Goal: Information Seeking & Learning: Find specific fact

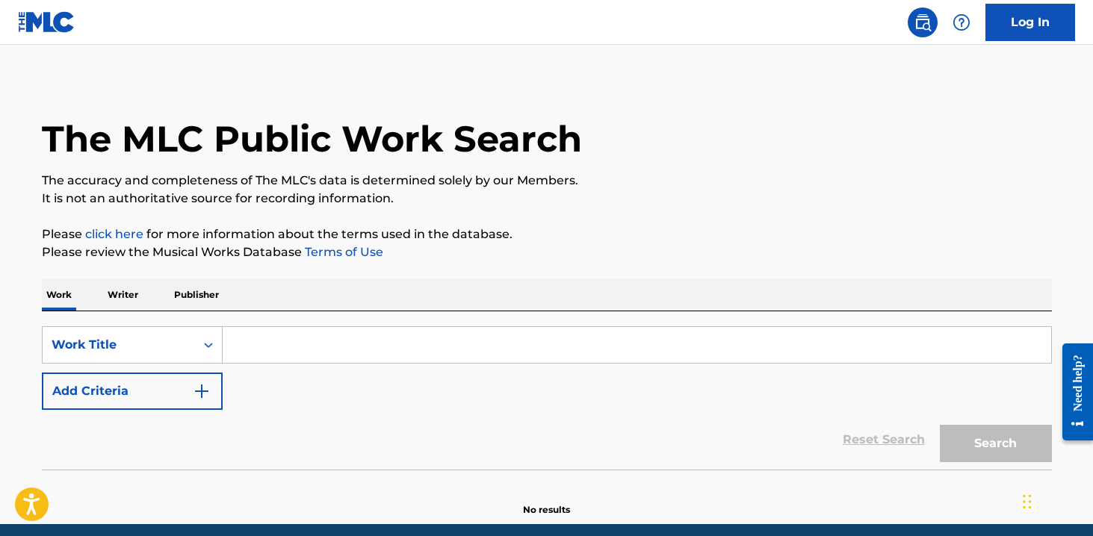
scroll to position [66, 0]
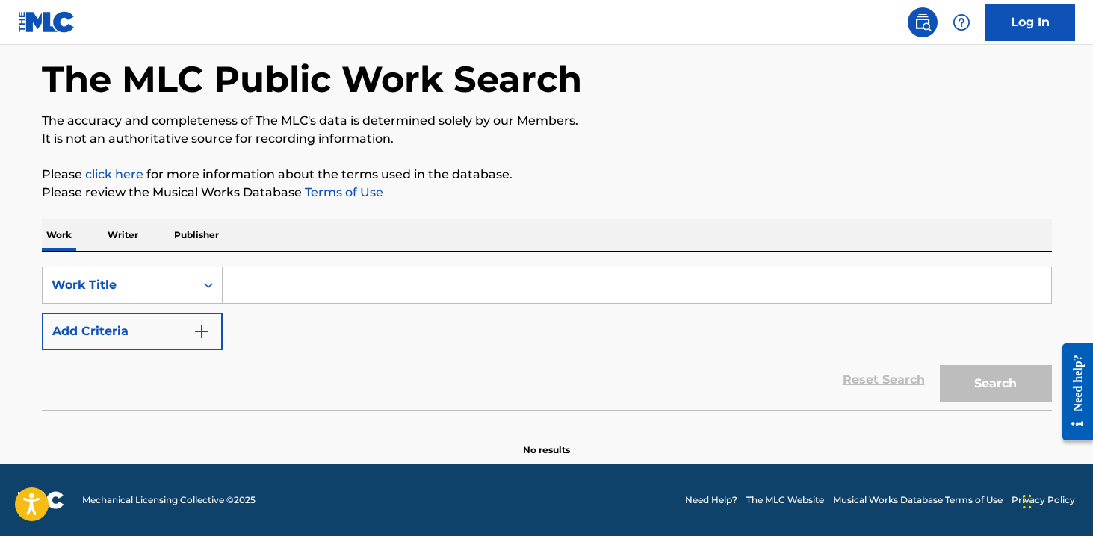
click at [273, 288] on input "Search Form" at bounding box center [637, 285] width 828 height 36
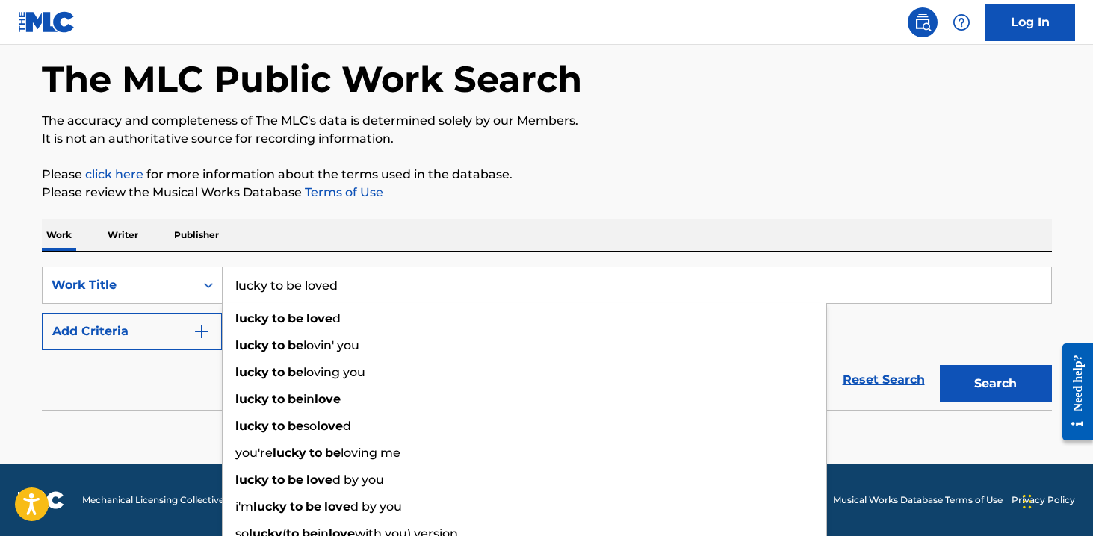
type input "lucky to be loved"
click at [940, 365] on button "Search" at bounding box center [996, 383] width 112 height 37
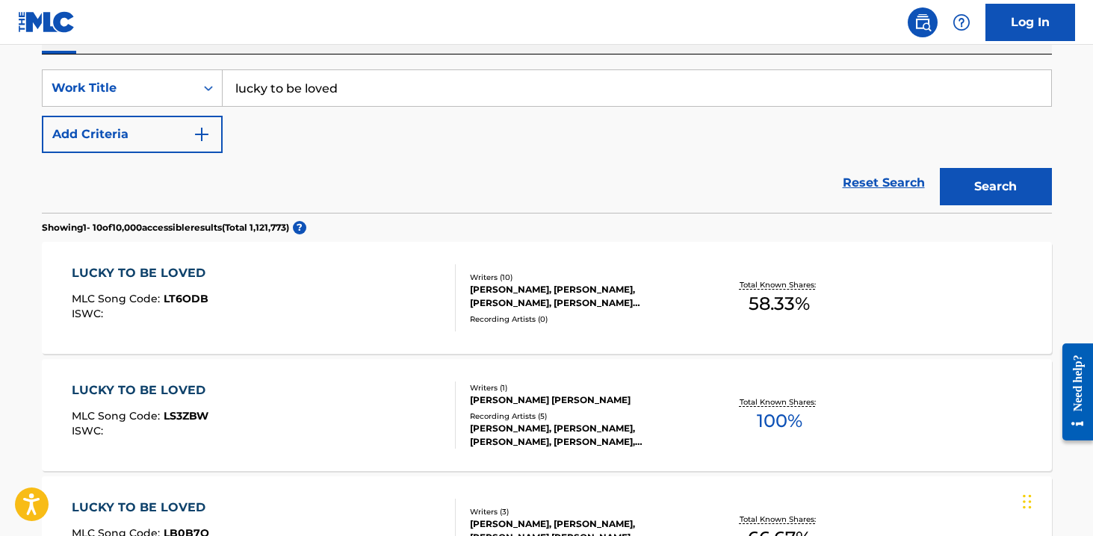
scroll to position [264, 0]
click at [353, 276] on div "LUCKY TO BE LOVED MLC Song Code : LT6ODB ISWC :" at bounding box center [264, 297] width 384 height 67
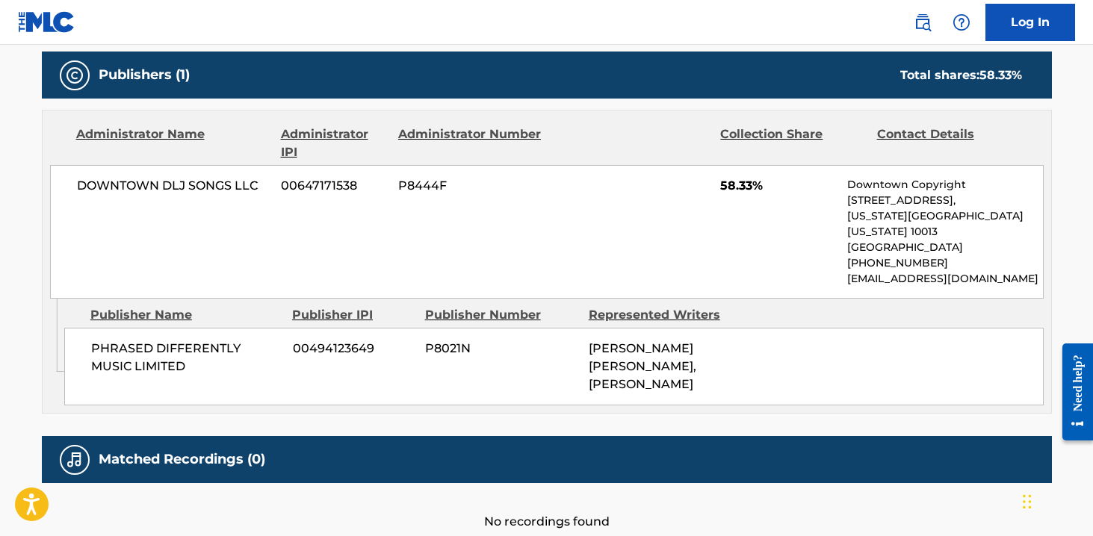
scroll to position [901, 0]
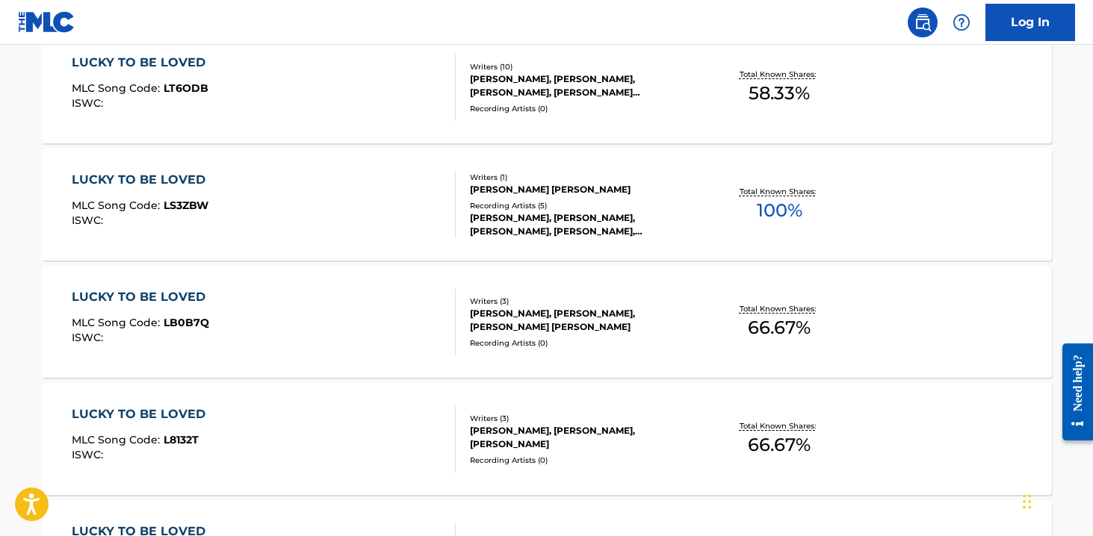
scroll to position [922, 0]
